Goal: Task Accomplishment & Management: Complete application form

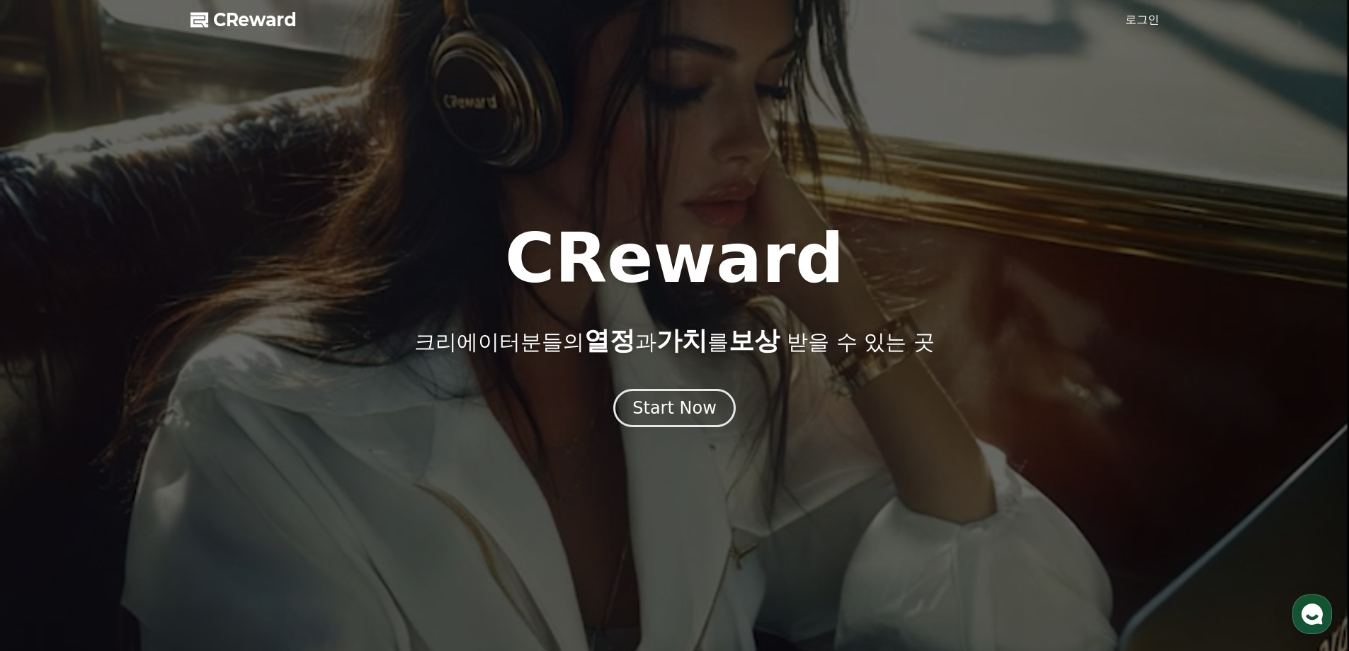
click at [1155, 25] on link "로그인" at bounding box center [1142, 19] width 34 height 17
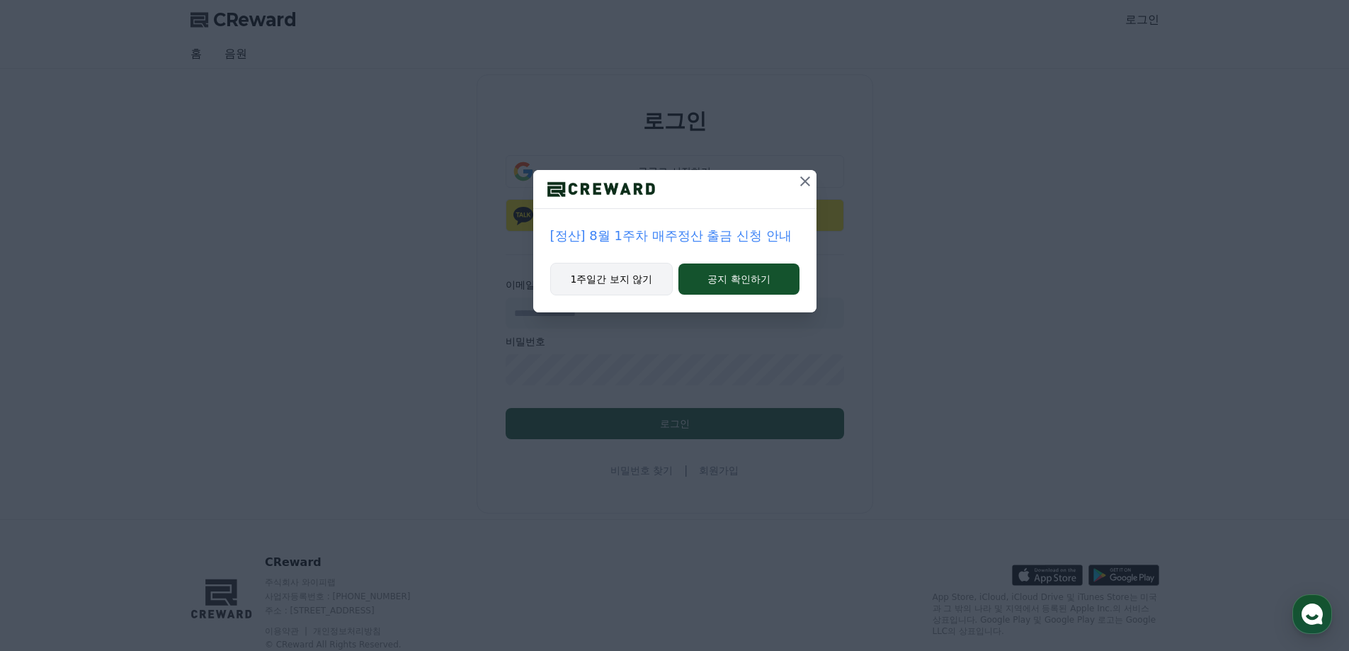
click at [634, 286] on button "1주일간 보지 않기" at bounding box center [611, 279] width 123 height 33
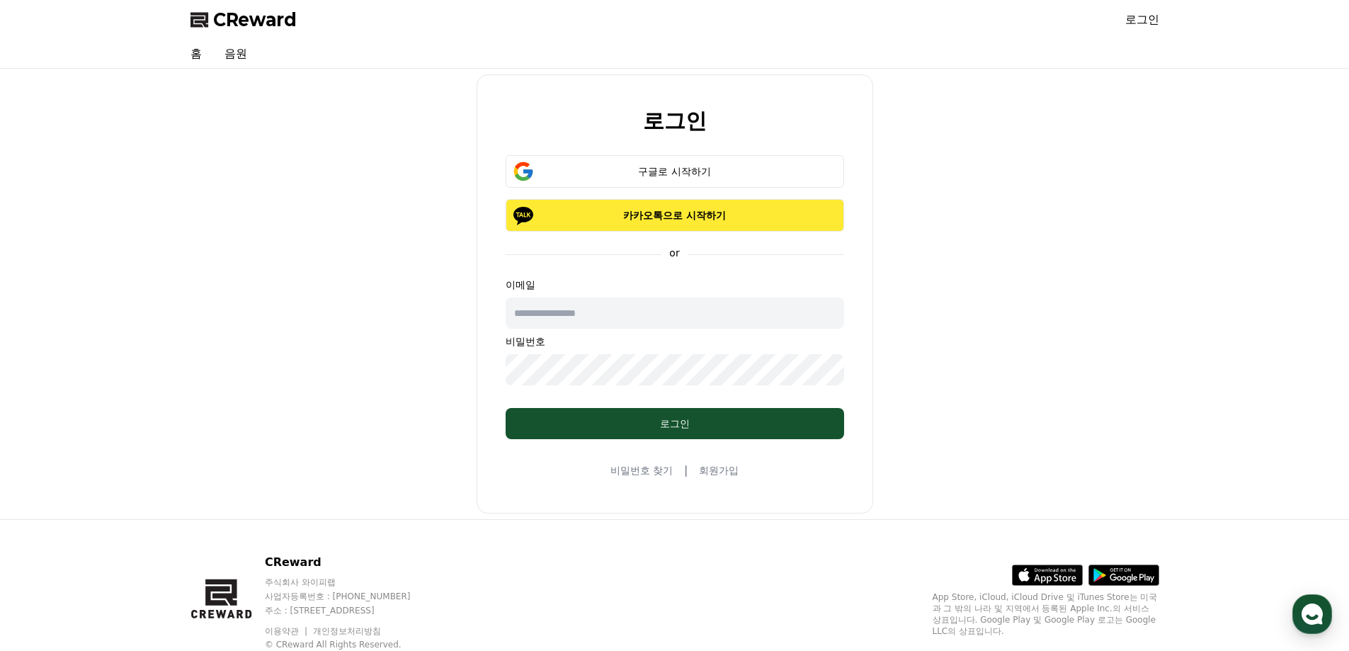
click at [711, 205] on button "카카오톡으로 시작하기" at bounding box center [675, 215] width 338 height 33
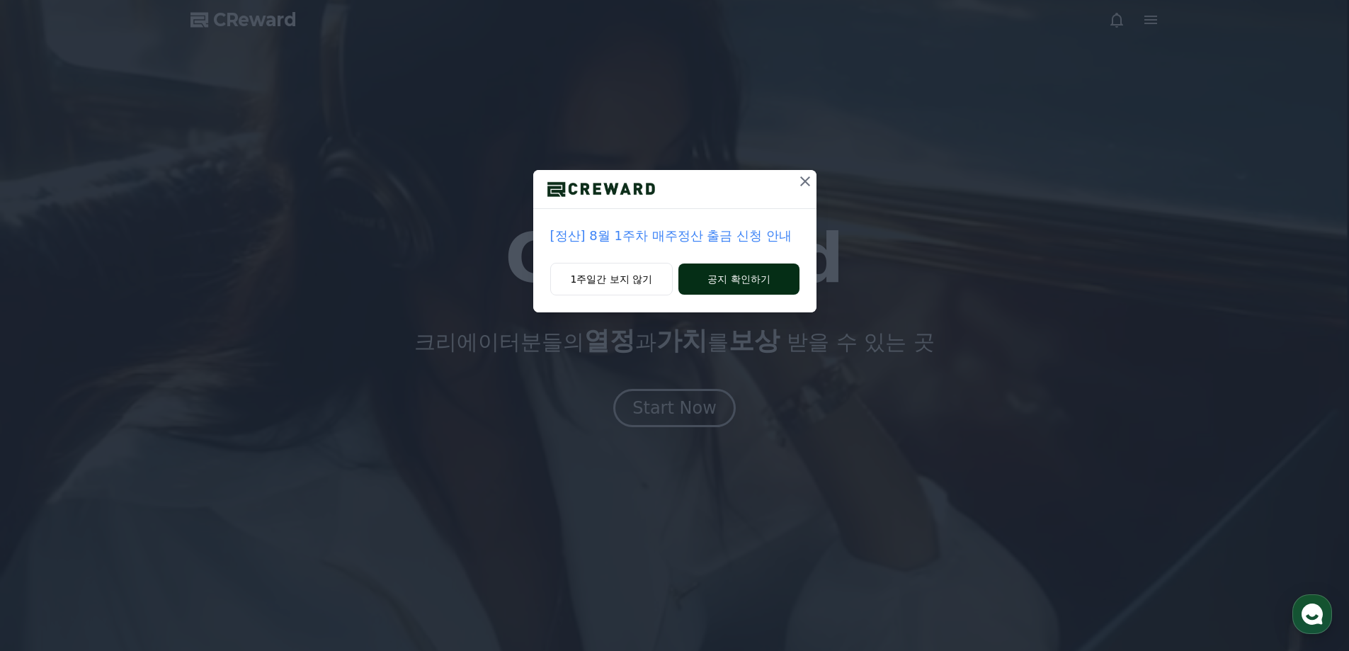
click at [695, 279] on button "공지 확인하기" at bounding box center [738, 278] width 120 height 31
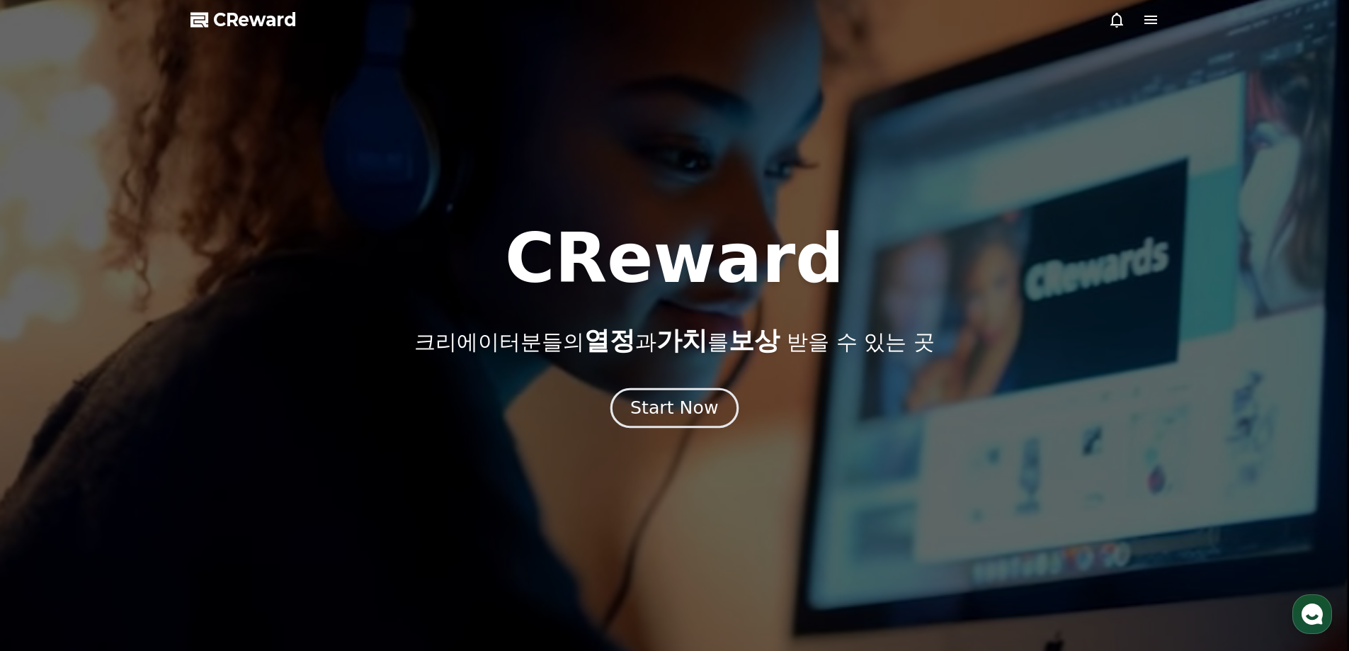
click at [677, 418] on div "Start Now" at bounding box center [674, 408] width 88 height 24
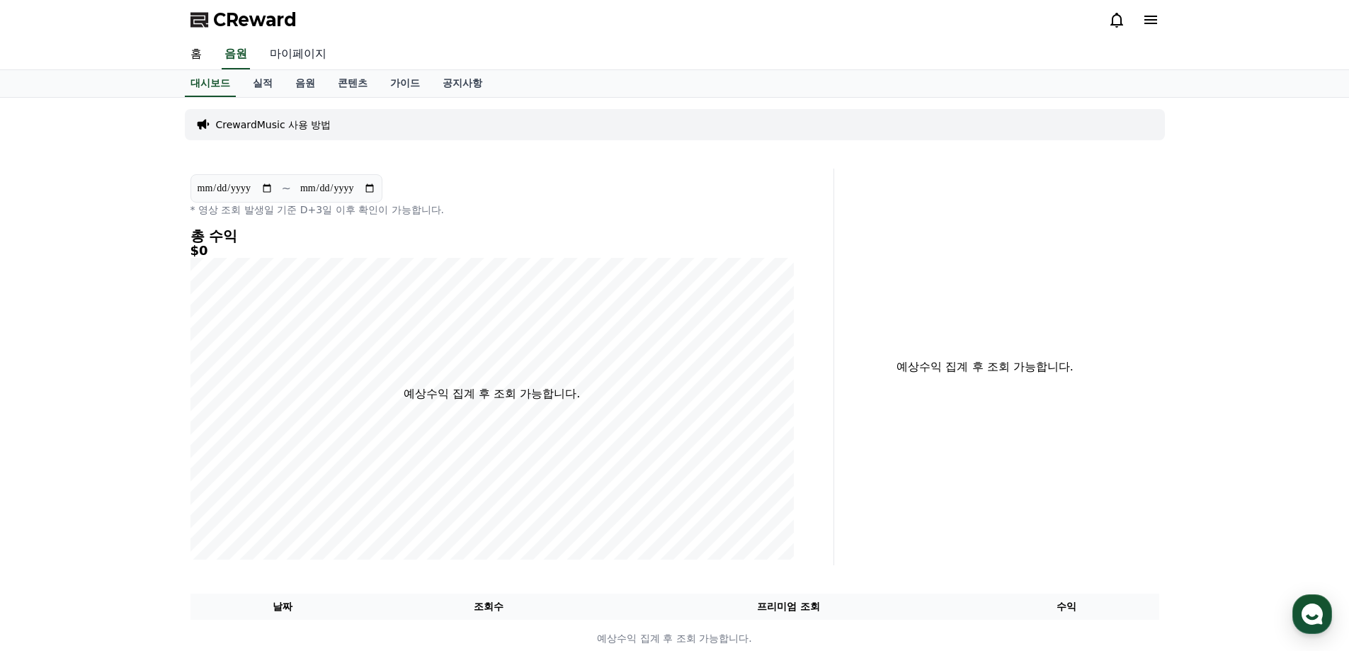
click at [278, 52] on link "마이페이지" at bounding box center [297, 55] width 79 height 30
select select "**********"
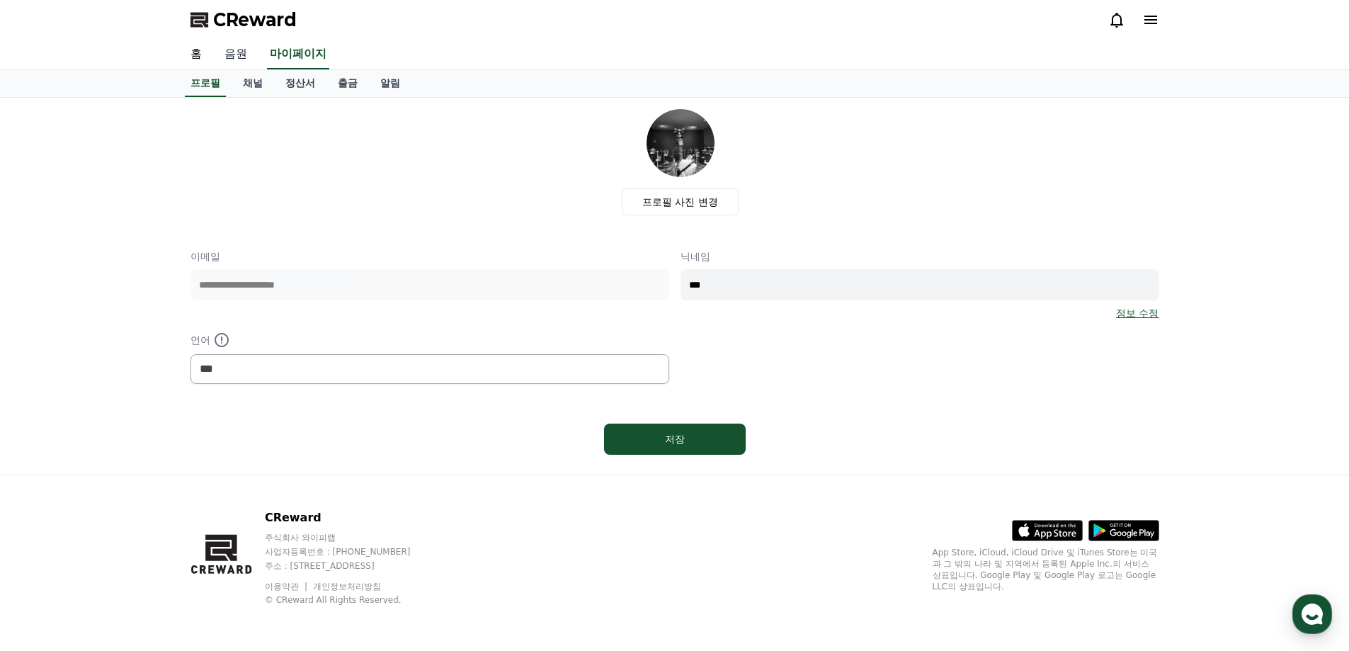
click at [245, 60] on link "음원" at bounding box center [235, 55] width 45 height 30
click at [200, 47] on link "홈" at bounding box center [196, 55] width 34 height 30
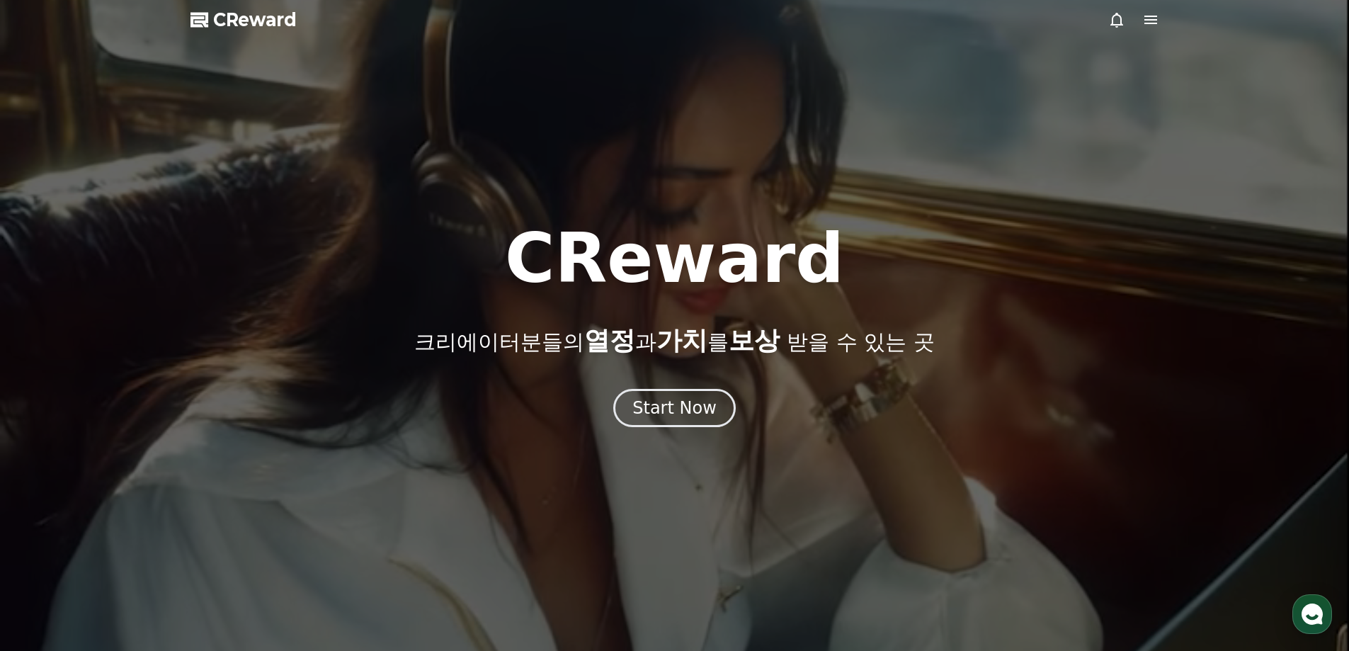
click at [270, 25] on span "CReward" at bounding box center [255, 19] width 84 height 23
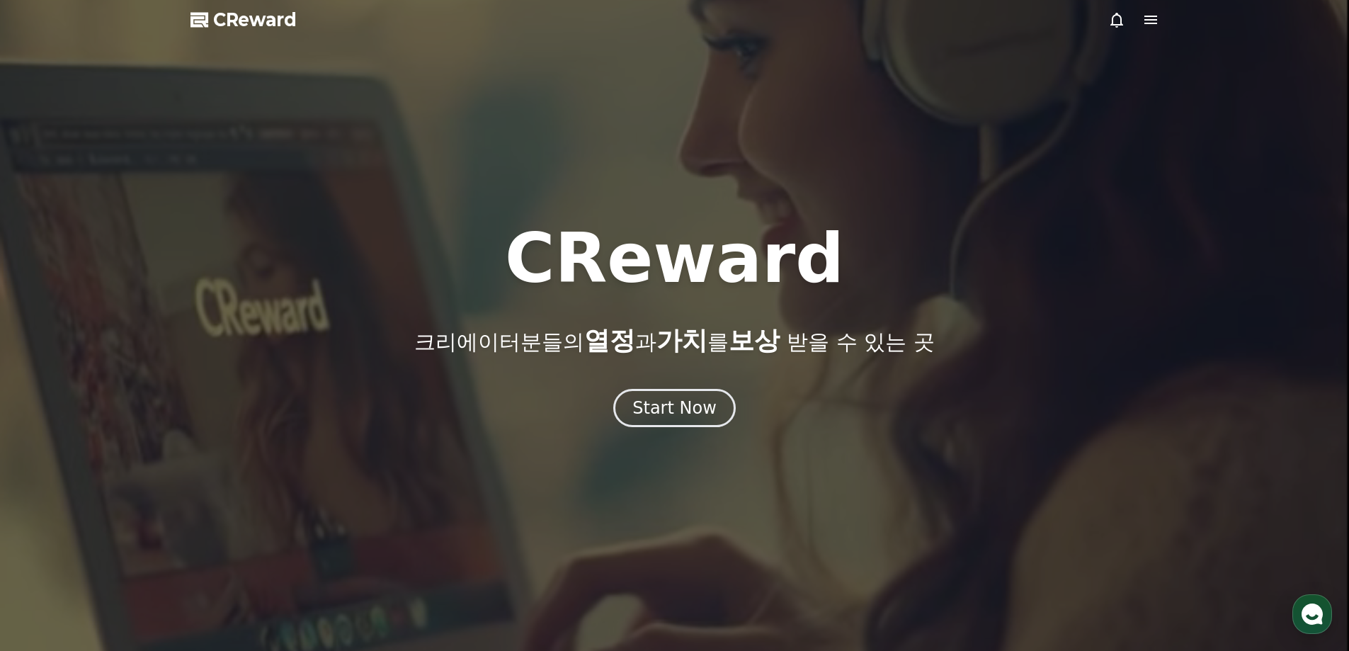
click at [1153, 22] on icon at bounding box center [1150, 19] width 17 height 17
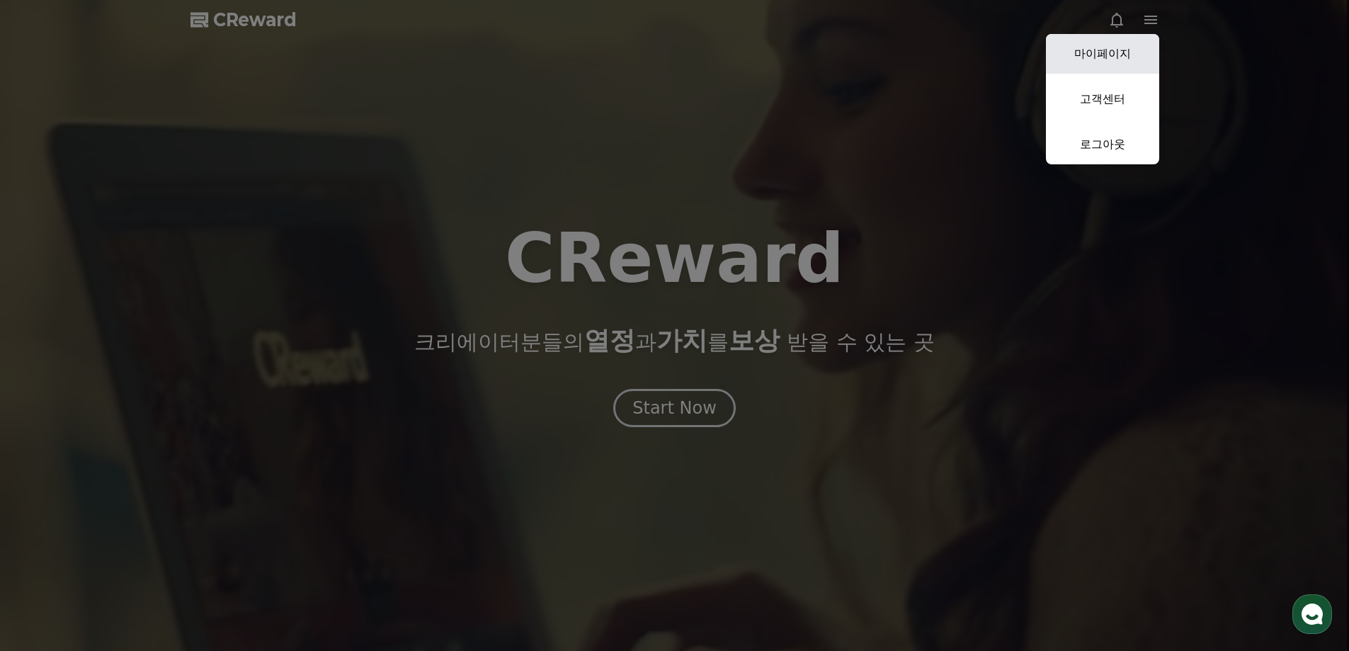
click at [1143, 54] on link "마이페이지" at bounding box center [1102, 54] width 113 height 40
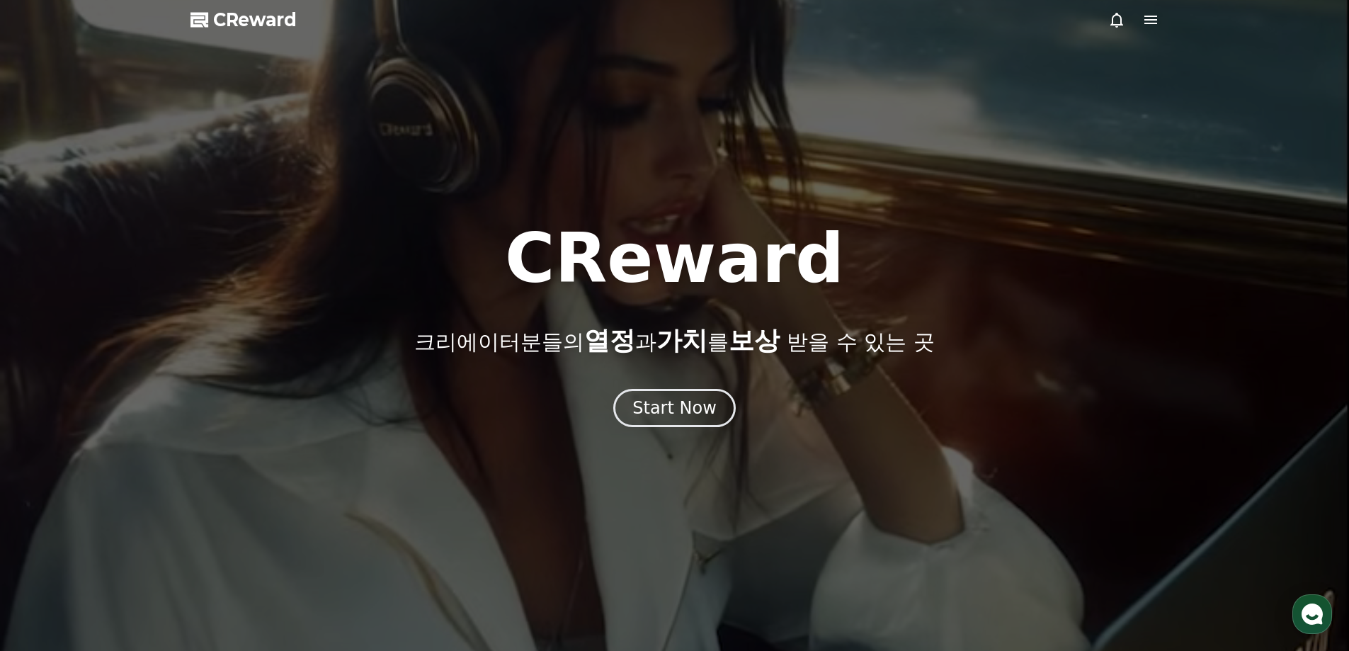
select select "**********"
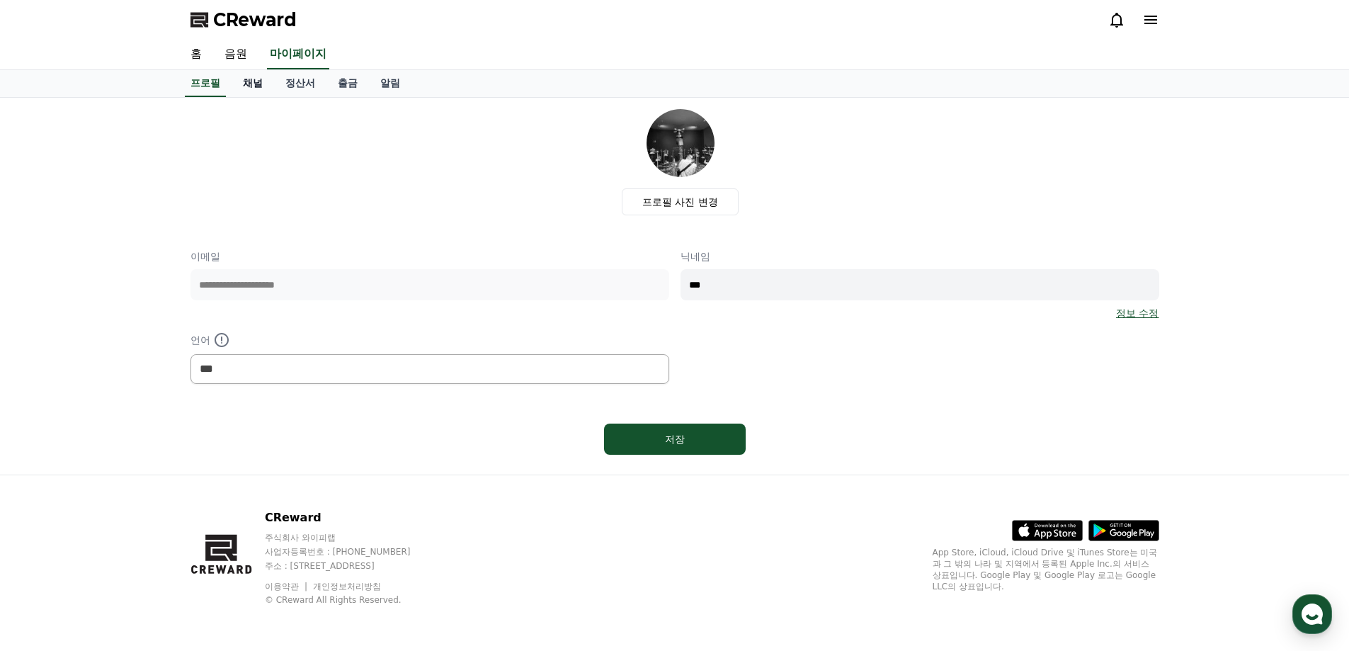
click at [255, 77] on link "채널" at bounding box center [253, 83] width 42 height 27
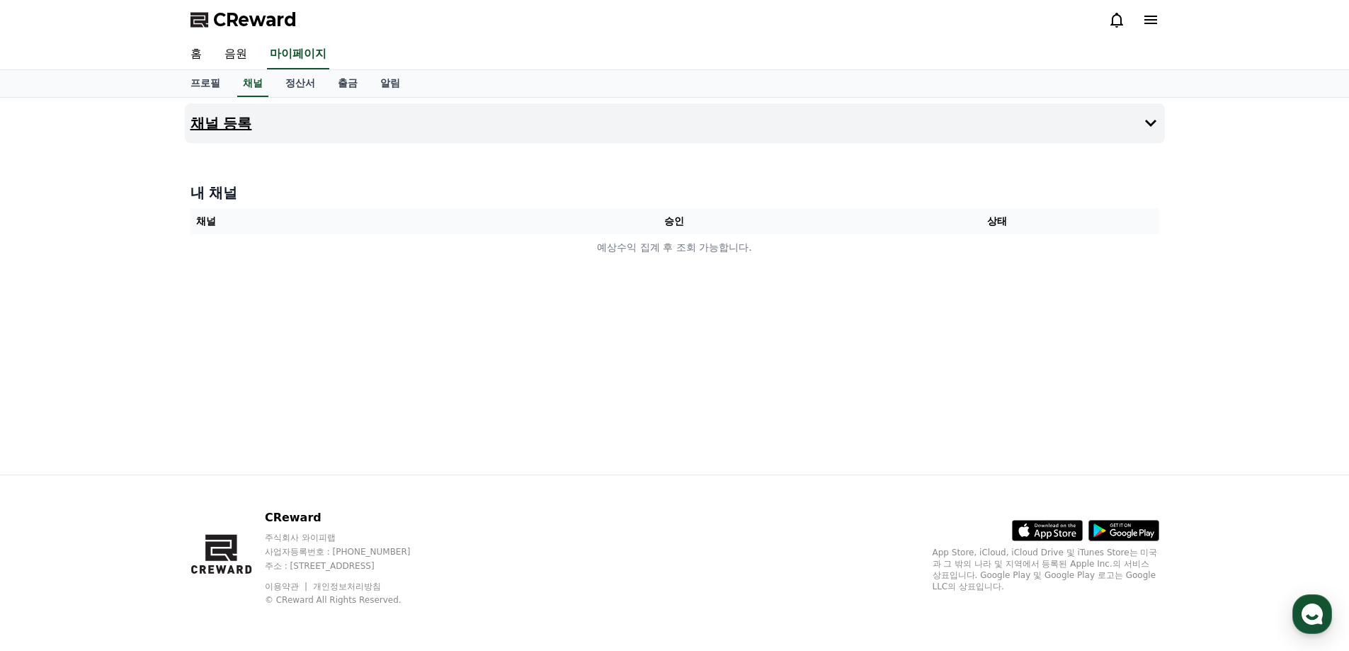
click at [251, 125] on h4 "채널 등록" at bounding box center [221, 123] width 62 height 16
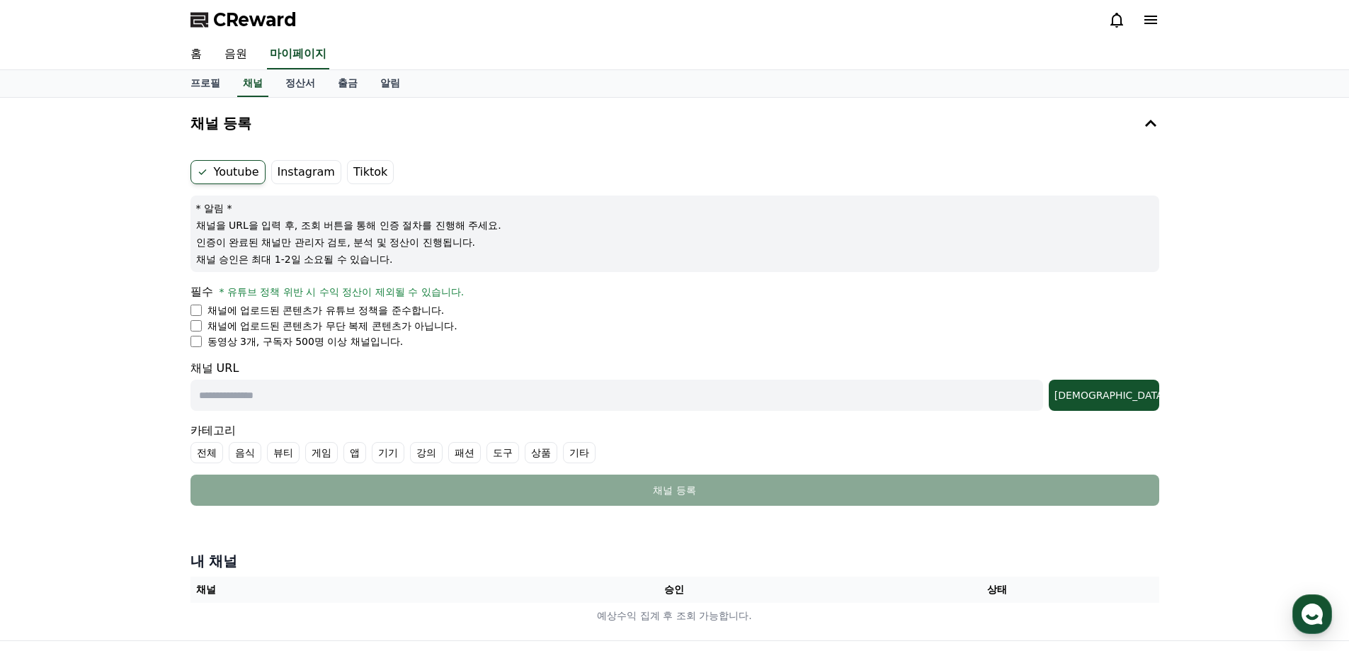
click at [196, 333] on ul "채널에 업로드된 콘텐츠가 유튜브 정책을 준수합니다. 채널에 업로드된 콘텐츠가 무단 복제 콘텐츠가 아닙니다. 동영상 3개, 구독자 500명 이상…" at bounding box center [674, 325] width 969 height 45
click at [173, 362] on div "채널 등록 Youtube Instagram Tiktok * 알림 * 채널을 URL을 입력 후, 조회 버튼을 통해 인증 절차를 진행해 주세요. …" at bounding box center [674, 369] width 1349 height 542
click at [253, 390] on input "text" at bounding box center [616, 394] width 852 height 31
click at [211, 457] on label "전체" at bounding box center [206, 452] width 33 height 21
click at [212, 452] on label "전체" at bounding box center [215, 452] width 50 height 21
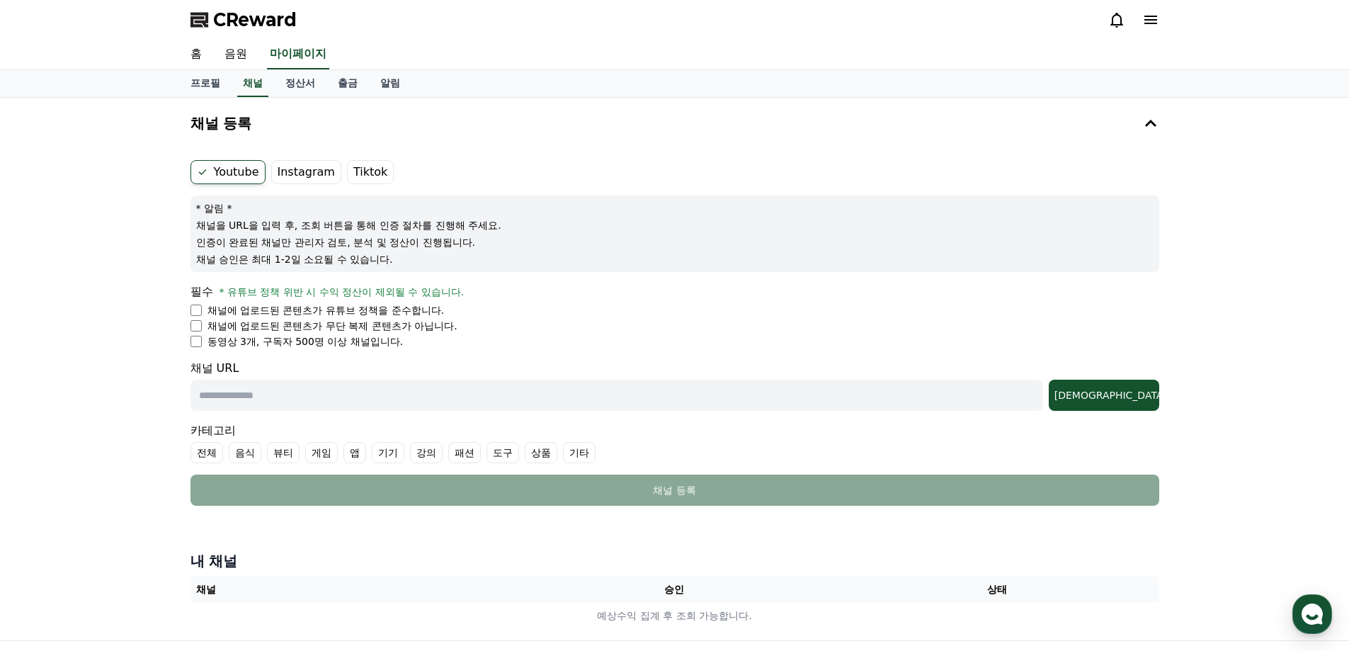
click at [579, 454] on label "기타" at bounding box center [579, 452] width 33 height 21
click at [375, 402] on input "text" at bounding box center [616, 394] width 852 height 31
paste input "**********"
type input "**********"
click at [1124, 391] on div "[DEMOGRAPHIC_DATA]" at bounding box center [1103, 395] width 99 height 14
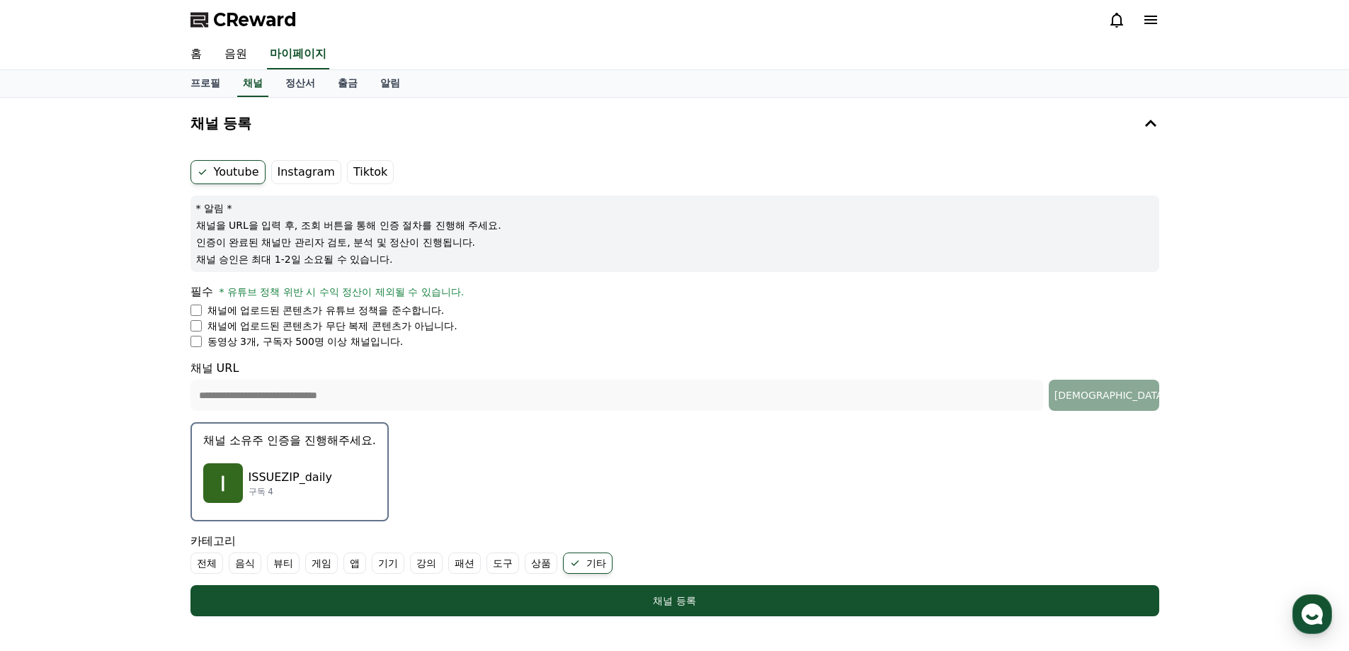
scroll to position [212, 0]
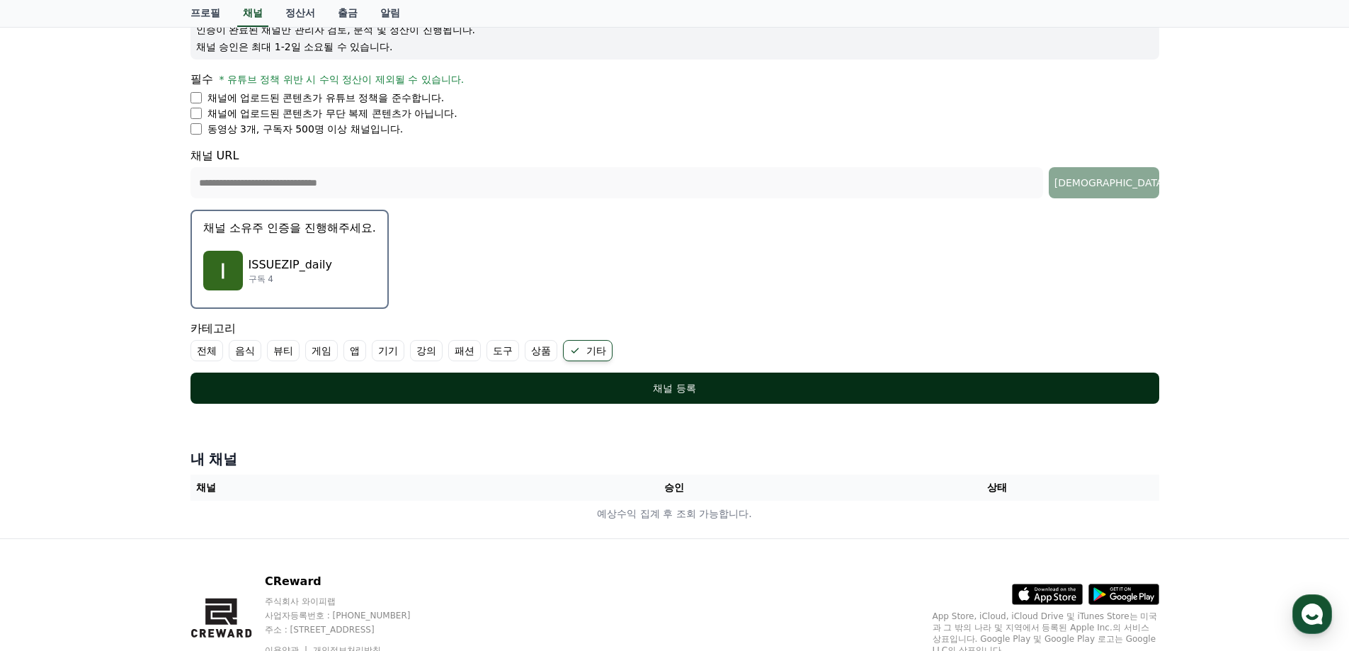
click at [479, 383] on div "채널 등록" at bounding box center [675, 388] width 912 height 14
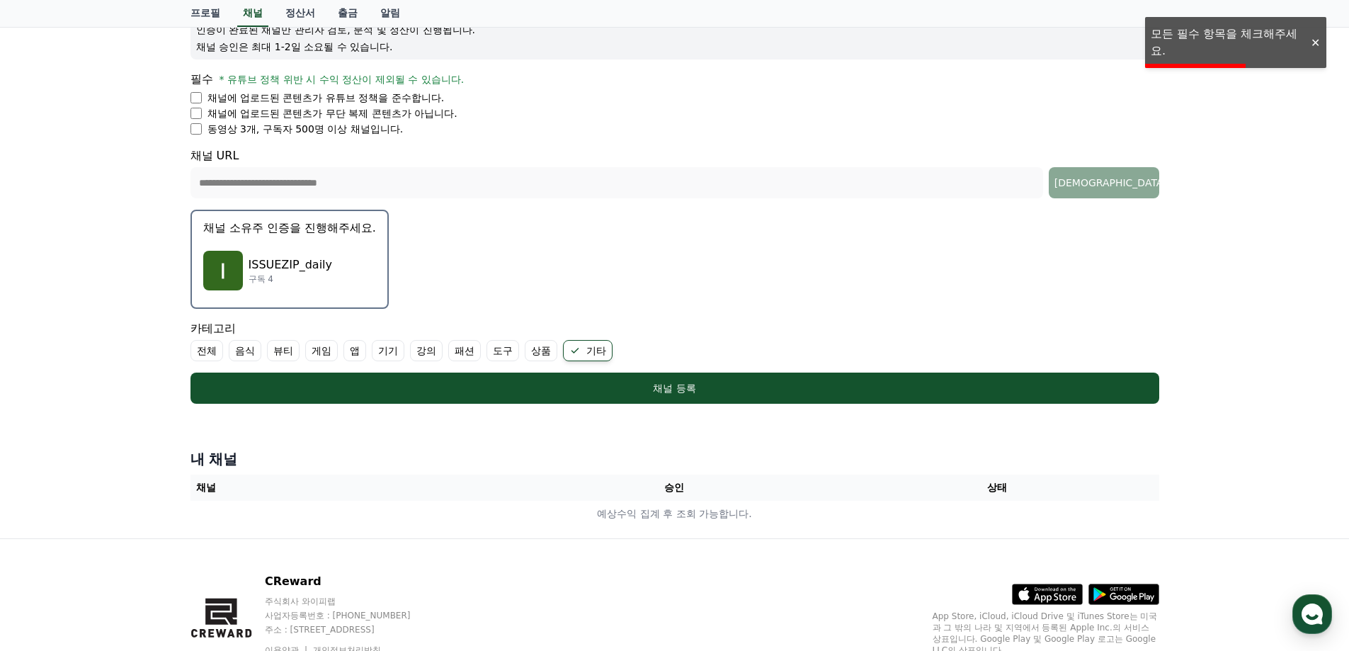
scroll to position [142, 0]
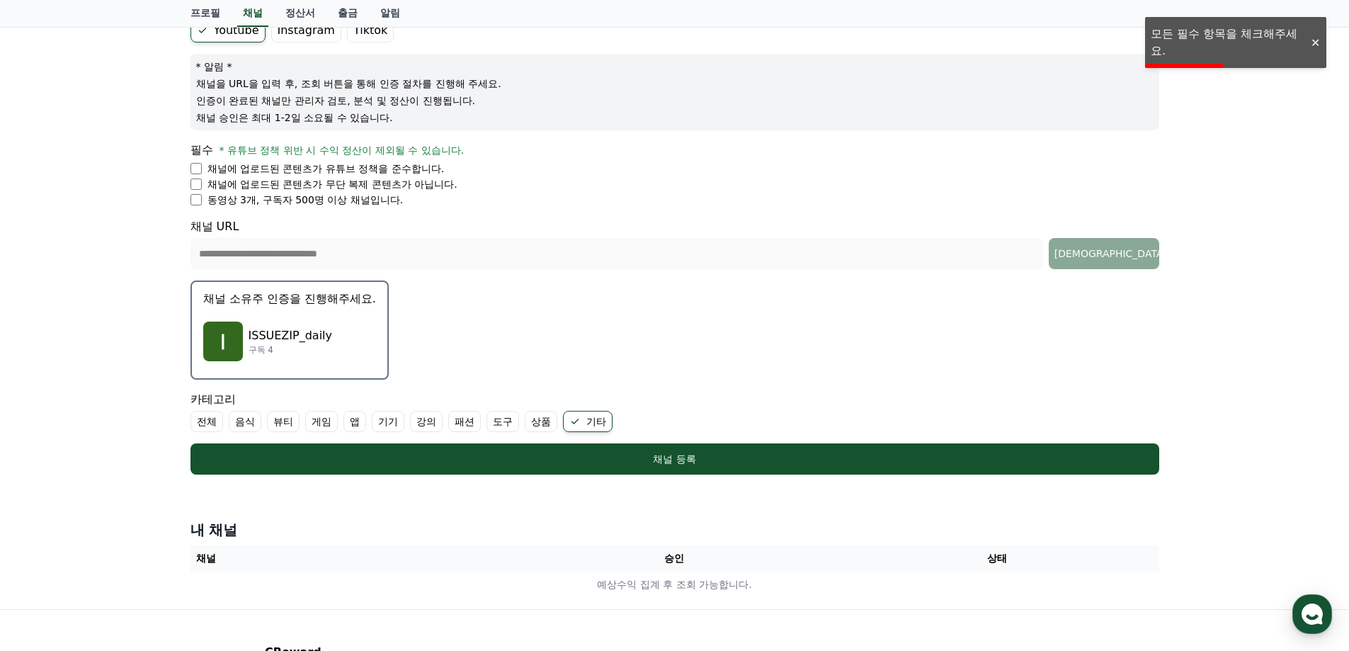
click at [378, 202] on p "동영상 3개, 구독자 500명 이상 채널입니다." at bounding box center [305, 200] width 196 height 14
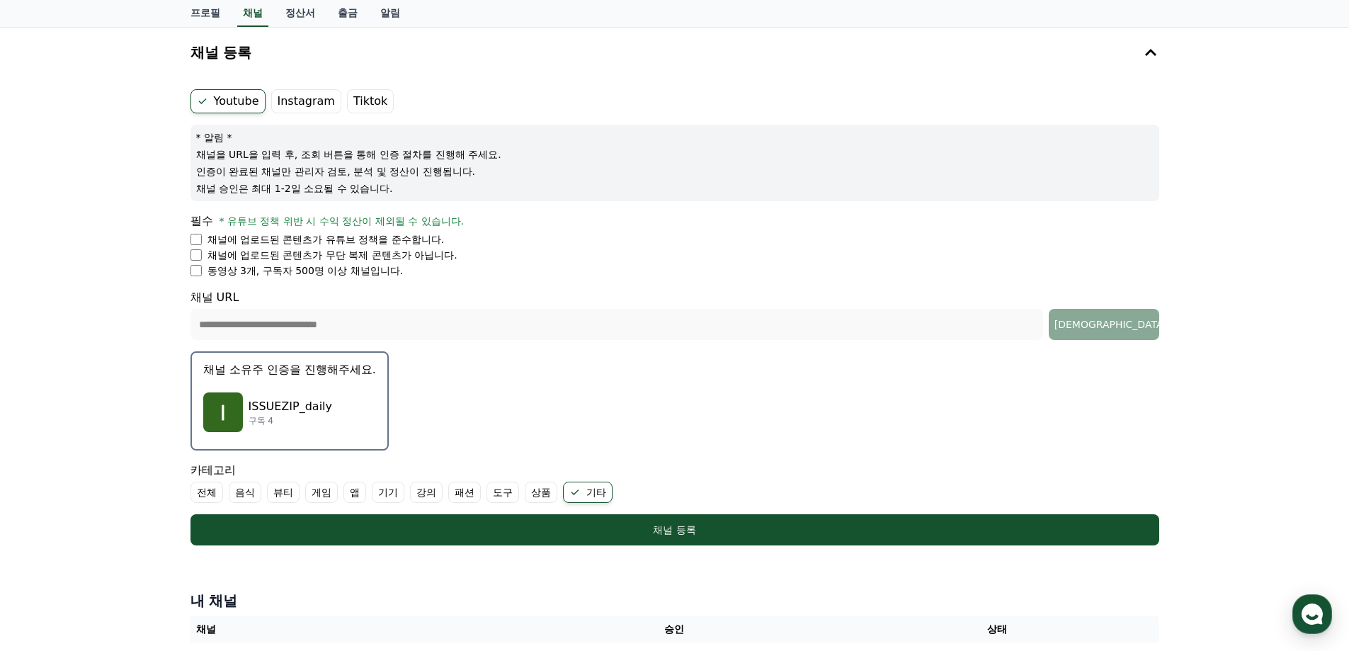
scroll to position [0, 0]
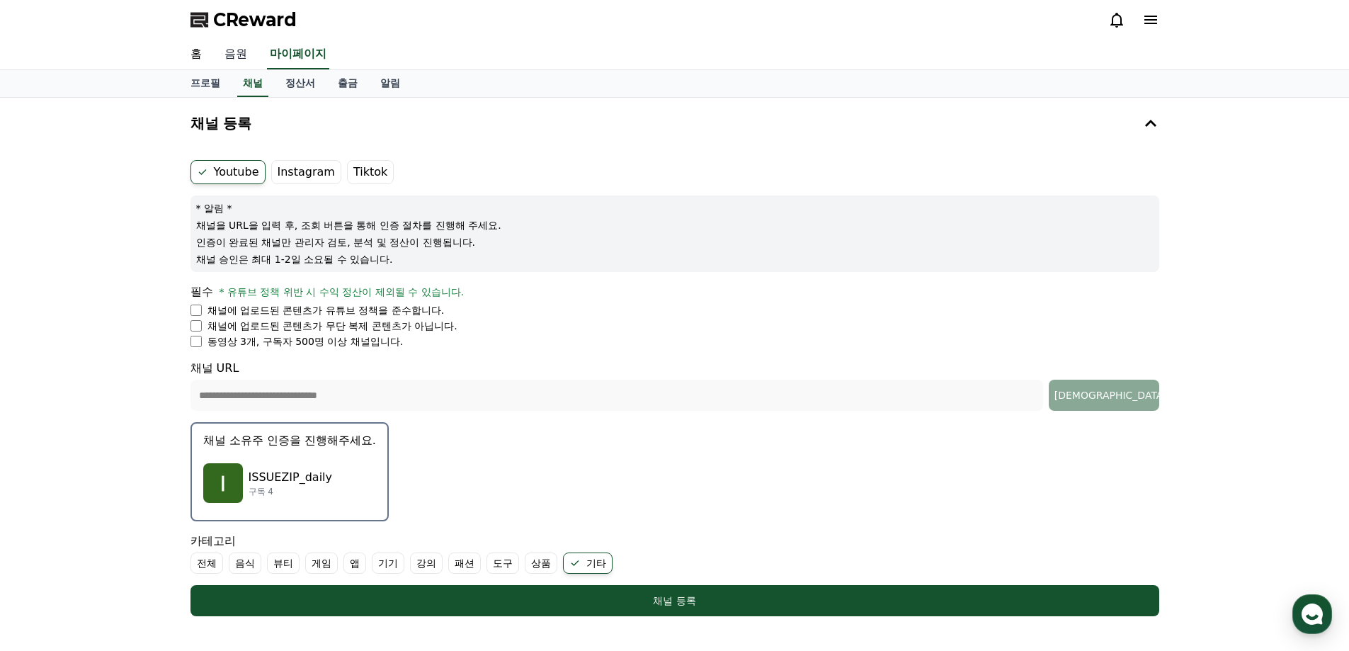
click at [228, 57] on link "음원" at bounding box center [235, 55] width 45 height 30
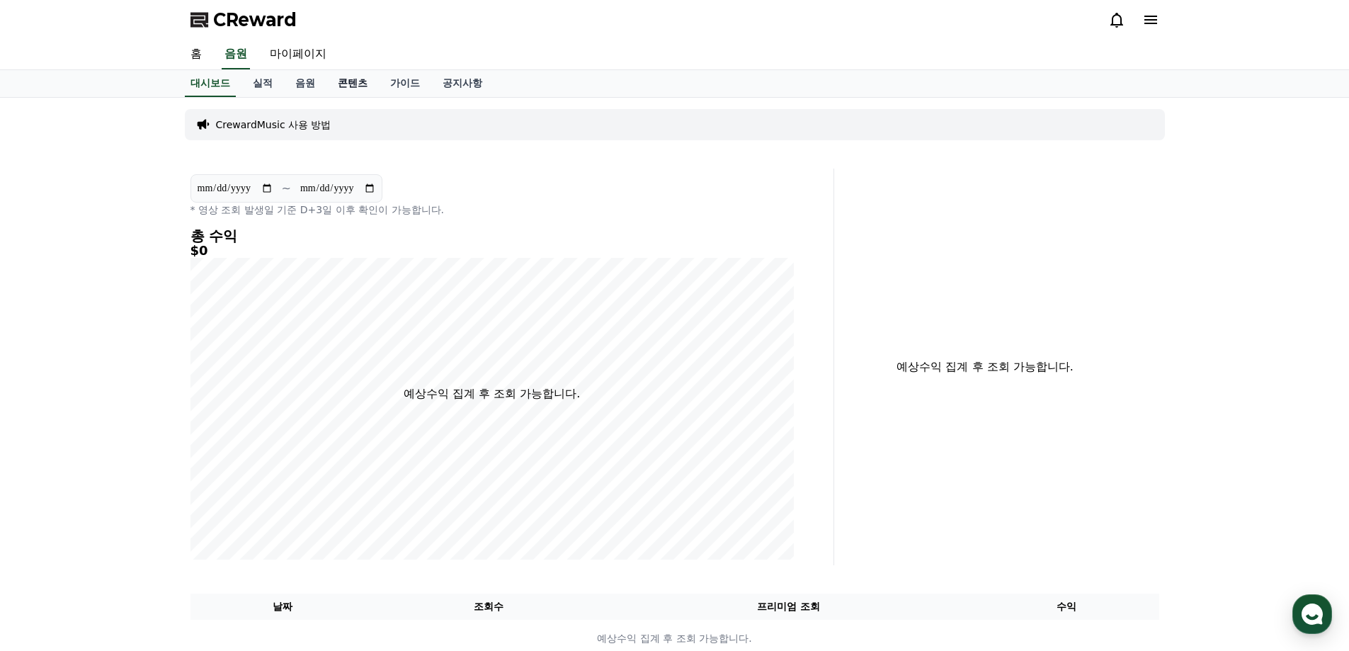
click at [366, 79] on link "콘텐츠" at bounding box center [352, 83] width 52 height 27
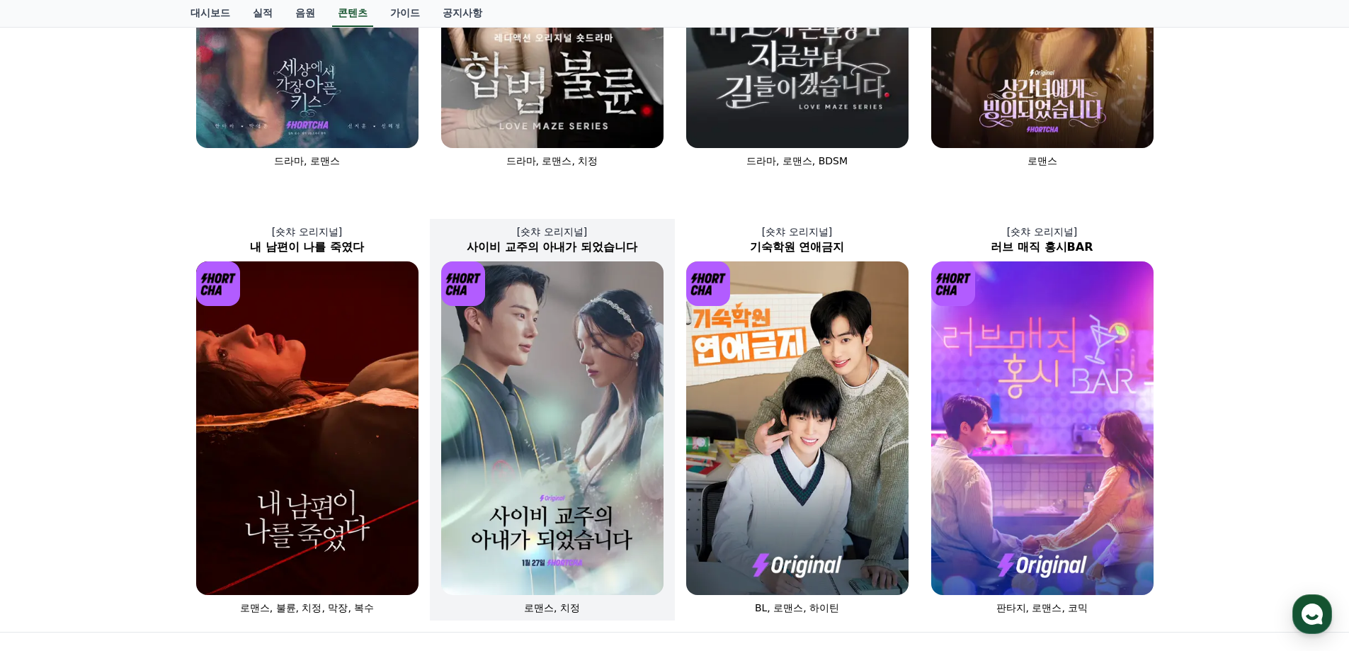
scroll to position [511, 0]
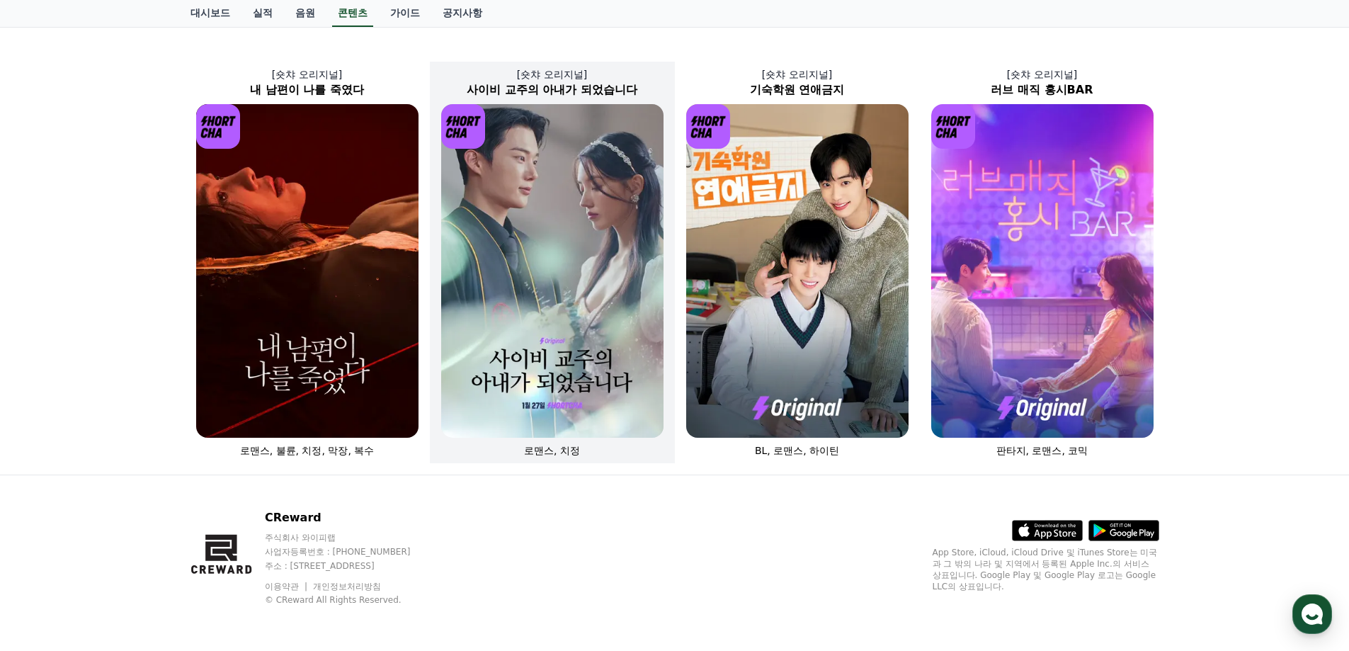
click at [593, 257] on img at bounding box center [552, 270] width 222 height 333
